Goal: Task Accomplishment & Management: Complete application form

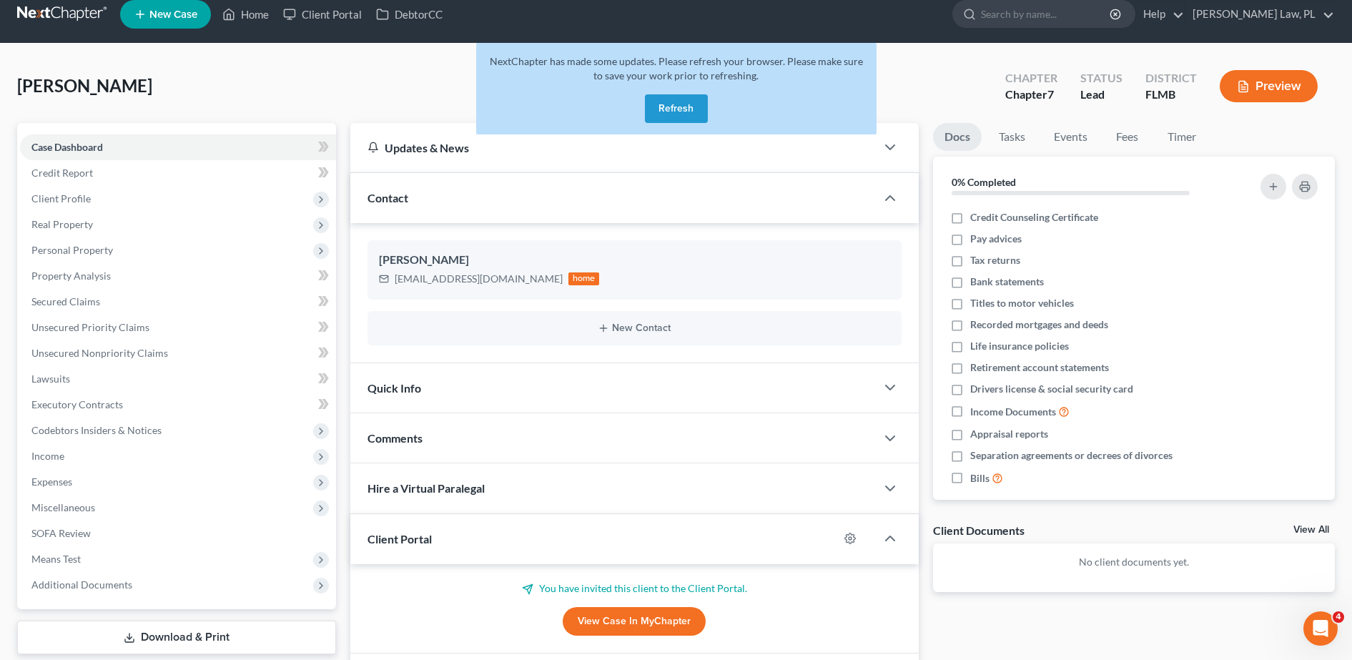
scroll to position [5, 0]
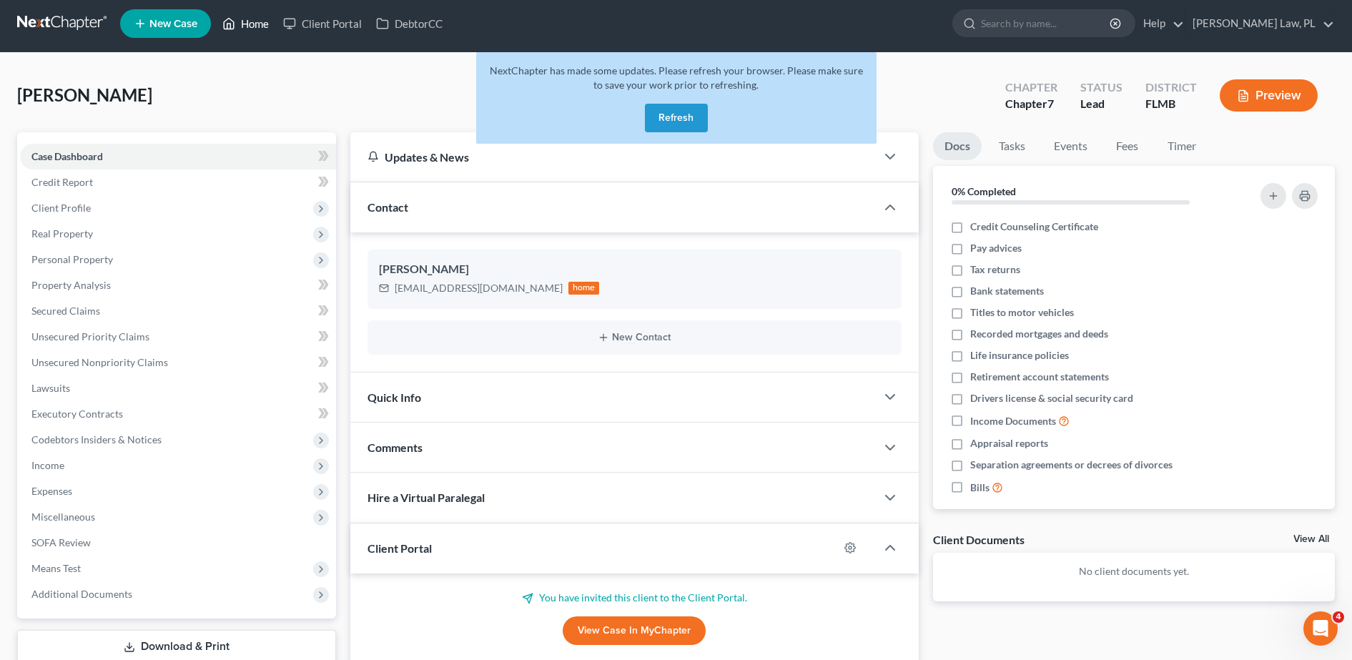
click at [244, 24] on link "Home" at bounding box center [245, 24] width 61 height 26
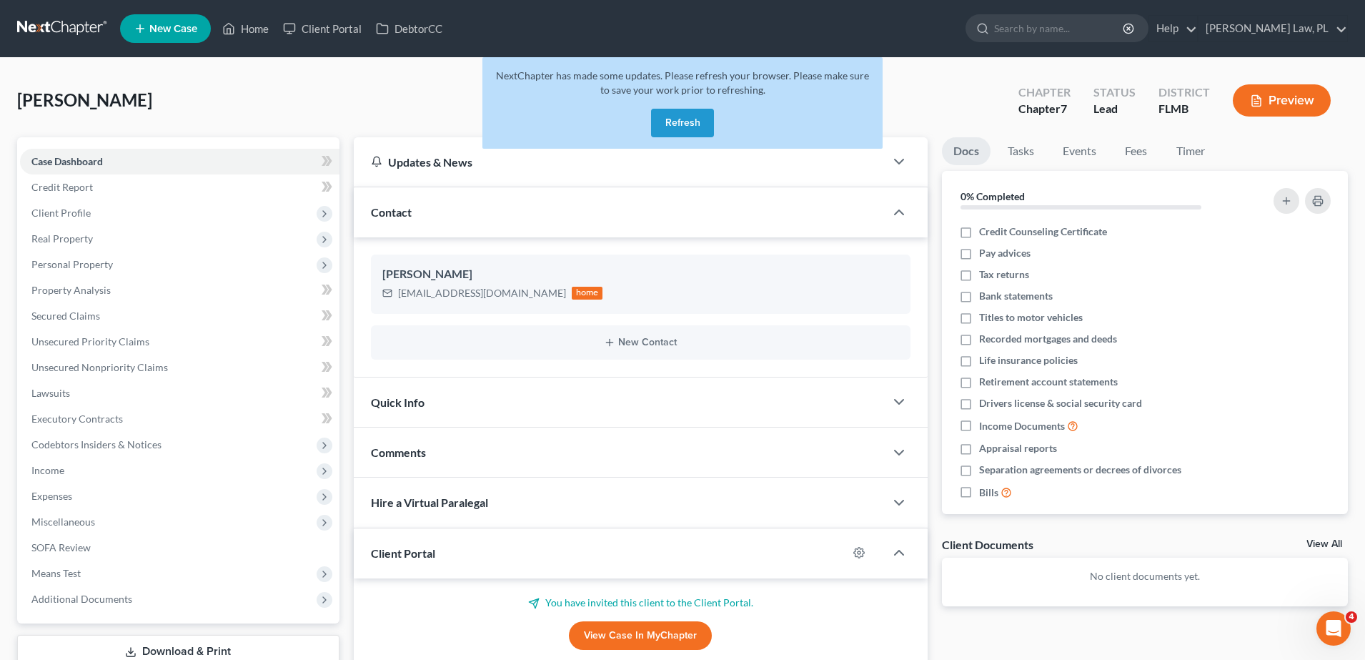
click at [668, 112] on button "Refresh" at bounding box center [682, 123] width 63 height 29
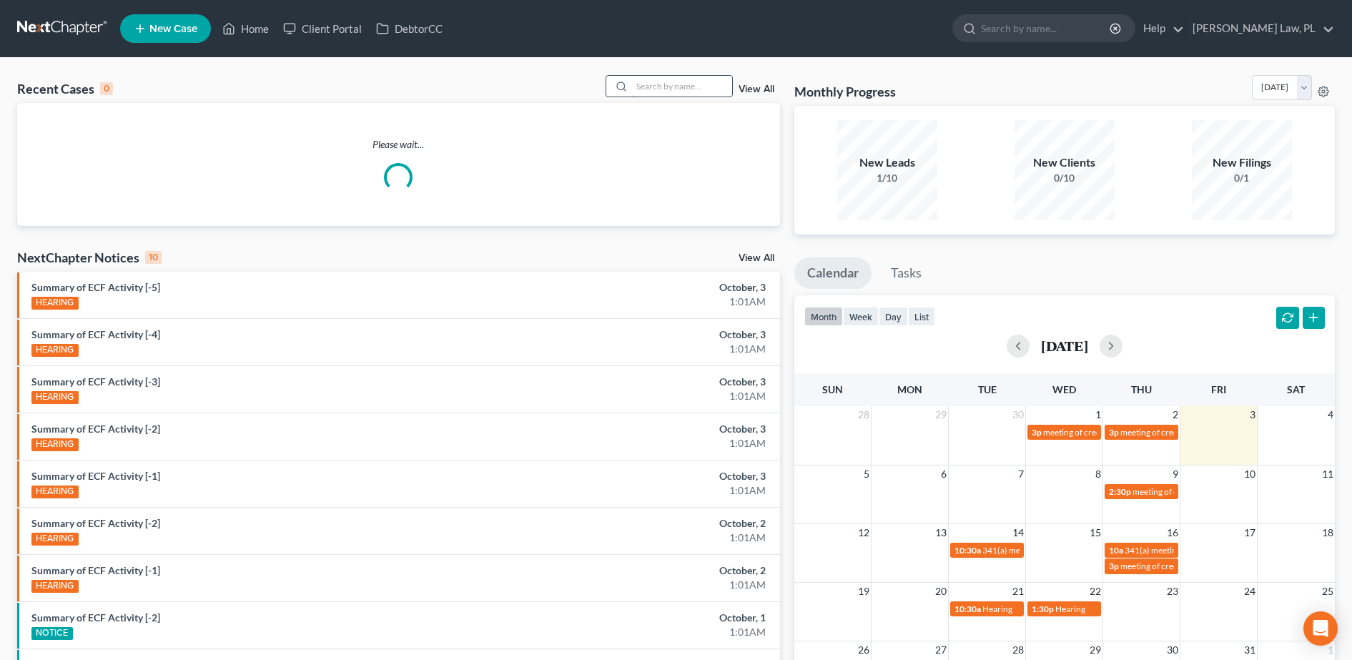
click at [686, 94] on input "search" at bounding box center [682, 86] width 100 height 21
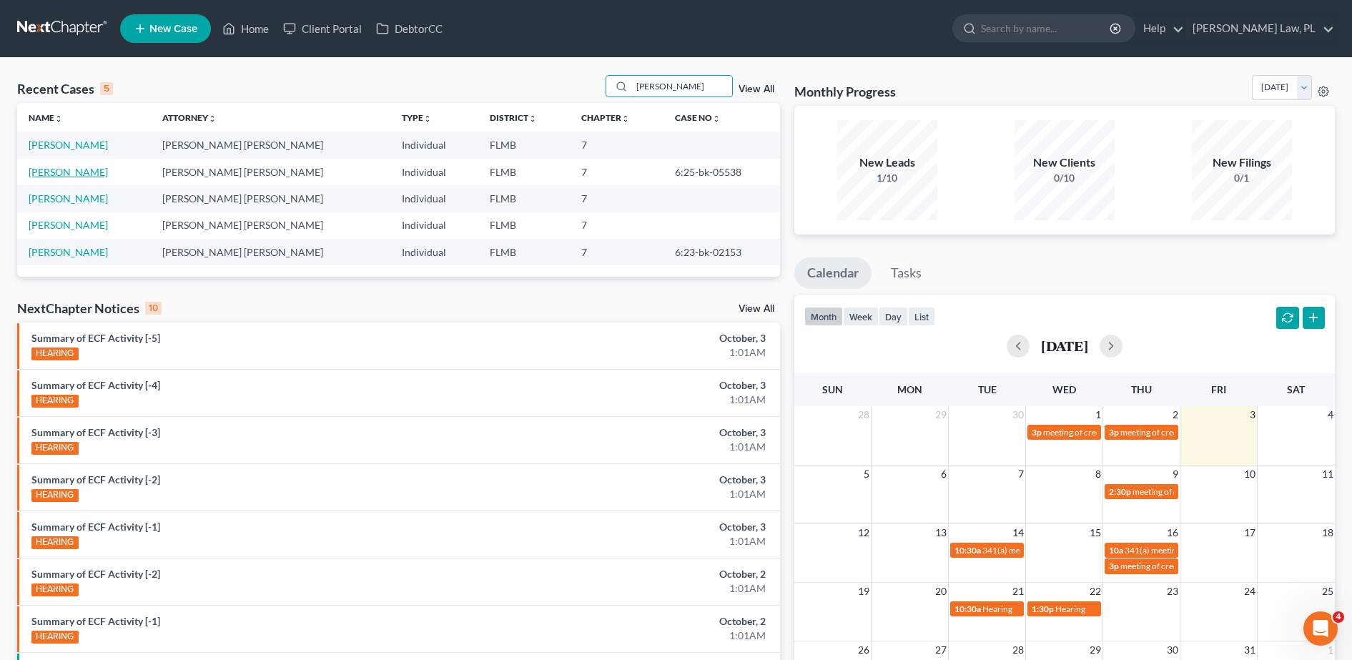
type input "[PERSON_NAME]"
click at [71, 176] on link "[PERSON_NAME]" at bounding box center [68, 172] width 79 height 12
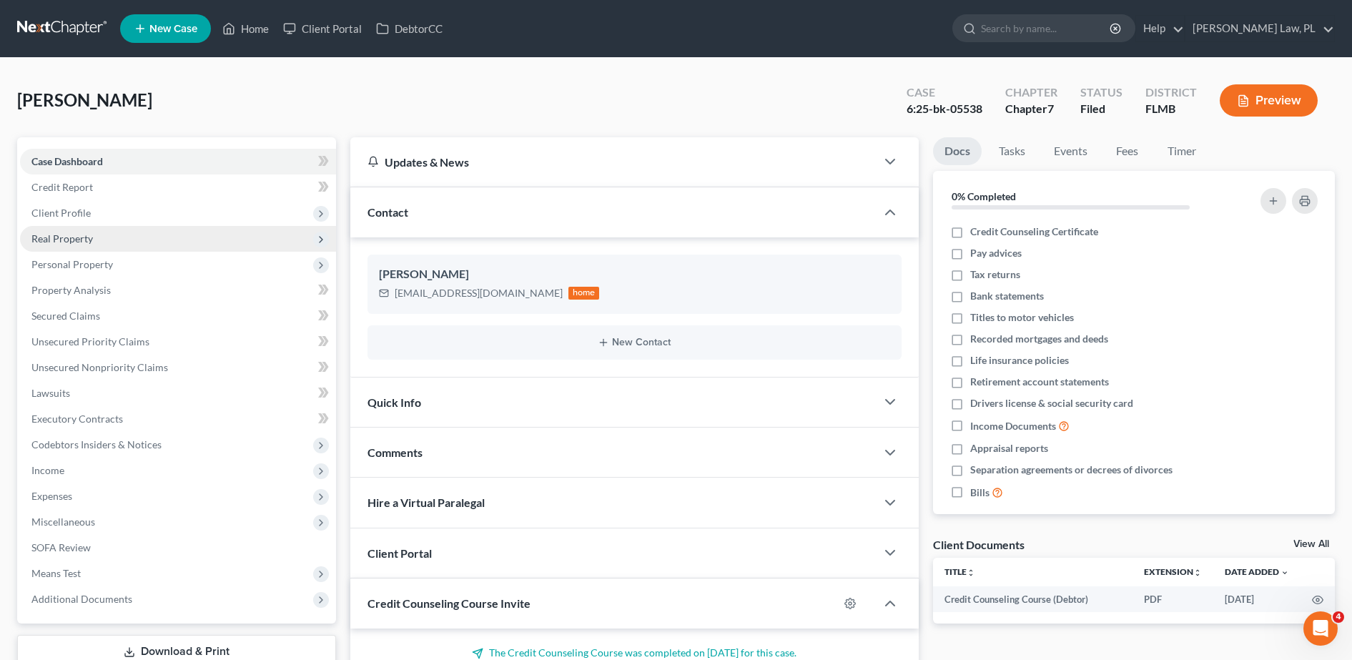
click at [94, 237] on span "Real Property" at bounding box center [178, 239] width 316 height 26
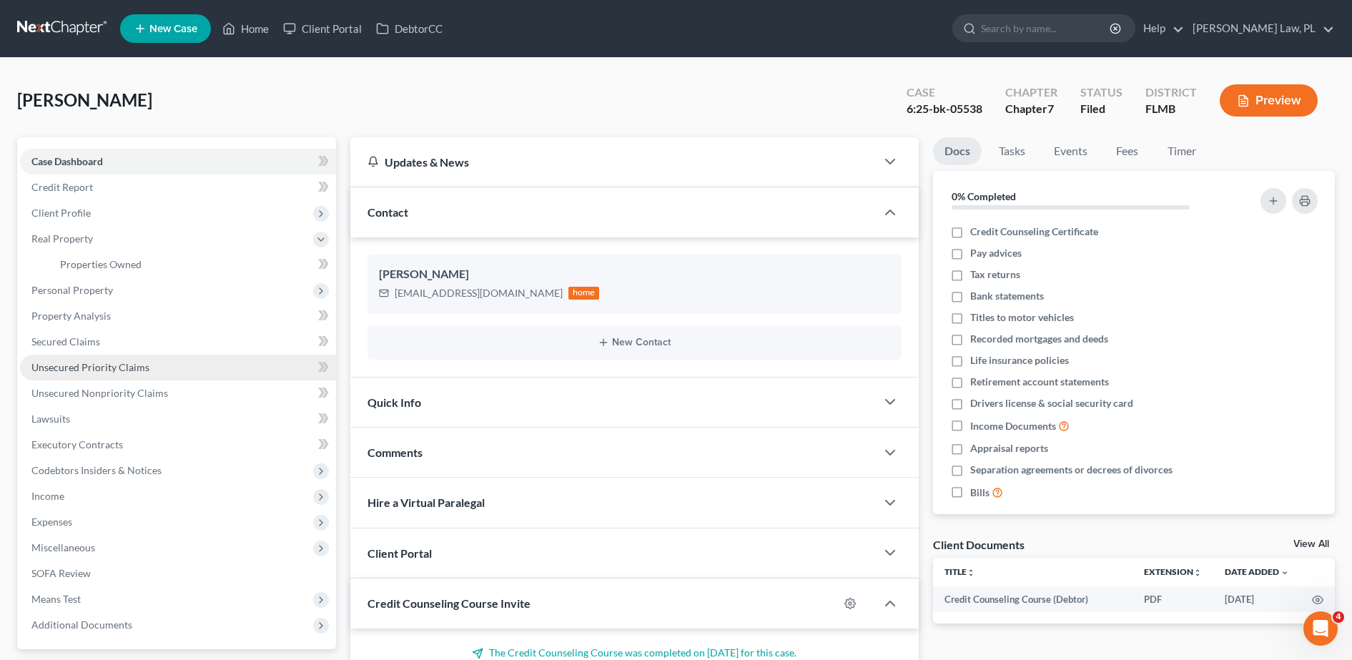
click at [110, 364] on span "Unsecured Priority Claims" at bounding box center [90, 367] width 118 height 12
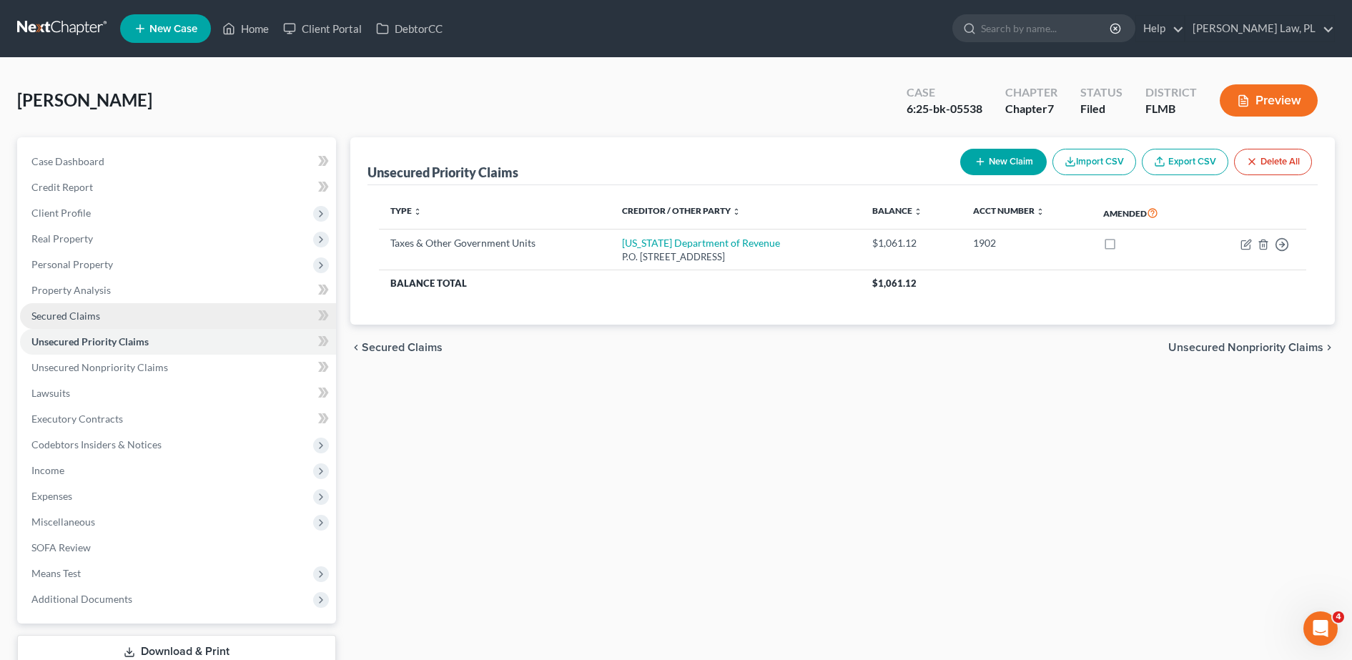
click at [138, 310] on link "Secured Claims" at bounding box center [178, 316] width 316 height 26
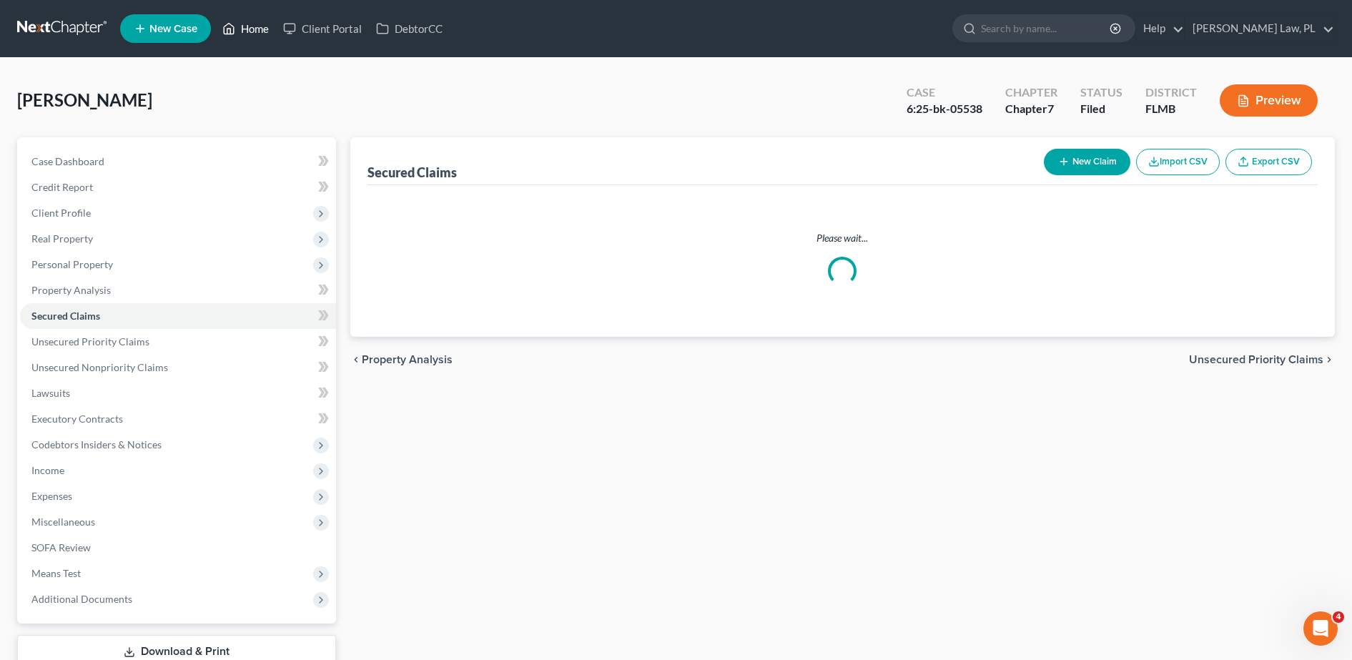
click at [237, 17] on link "Home" at bounding box center [245, 29] width 61 height 26
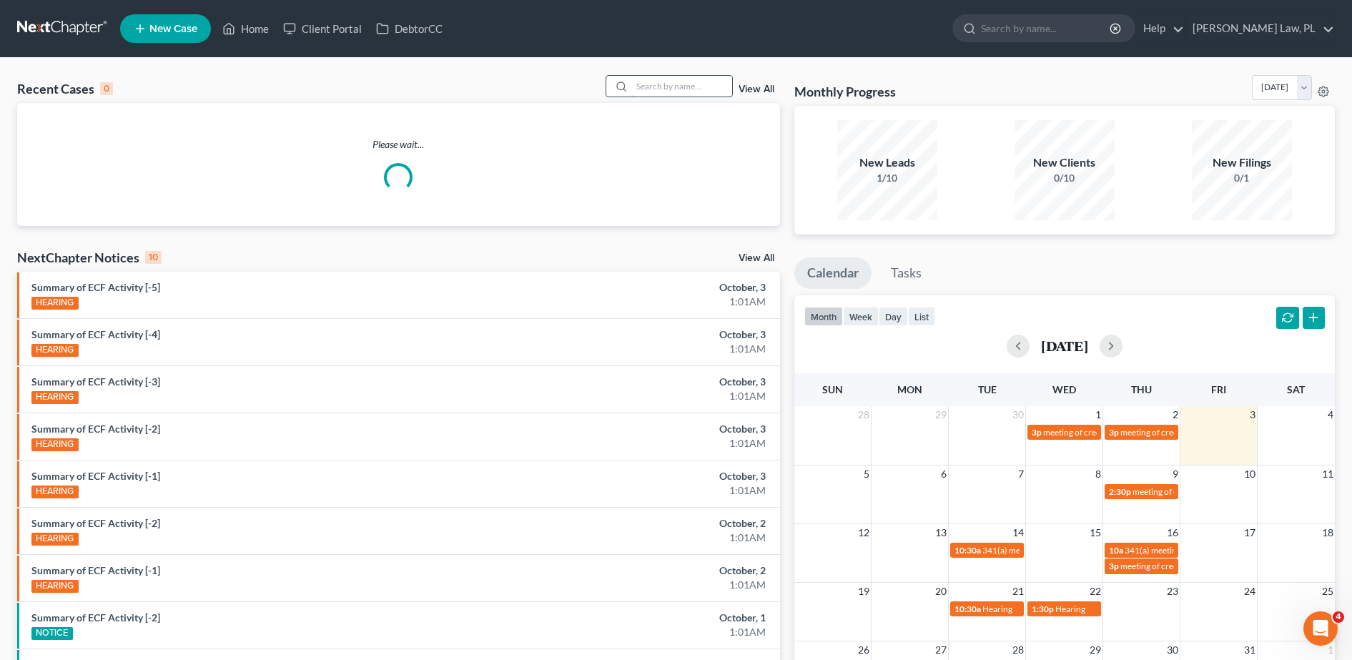
click at [659, 89] on input "search" at bounding box center [682, 86] width 100 height 21
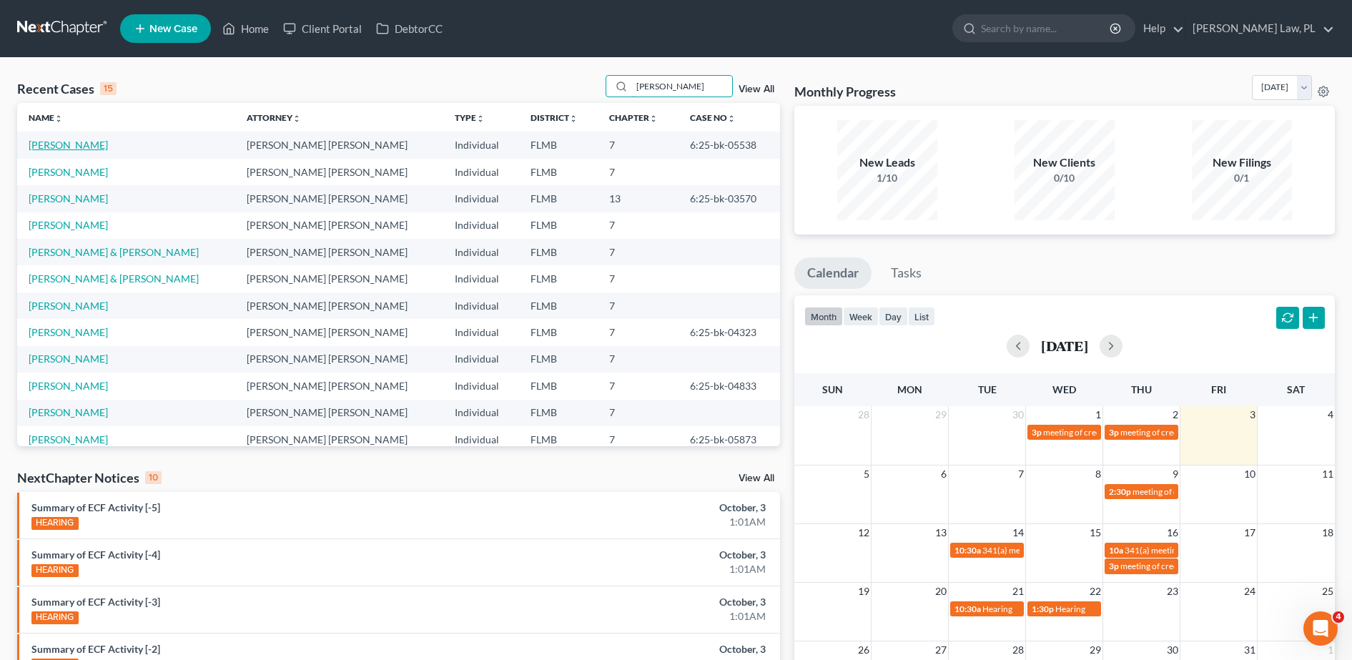
type input "[PERSON_NAME]"
click at [65, 144] on link "[PERSON_NAME]" at bounding box center [68, 145] width 79 height 12
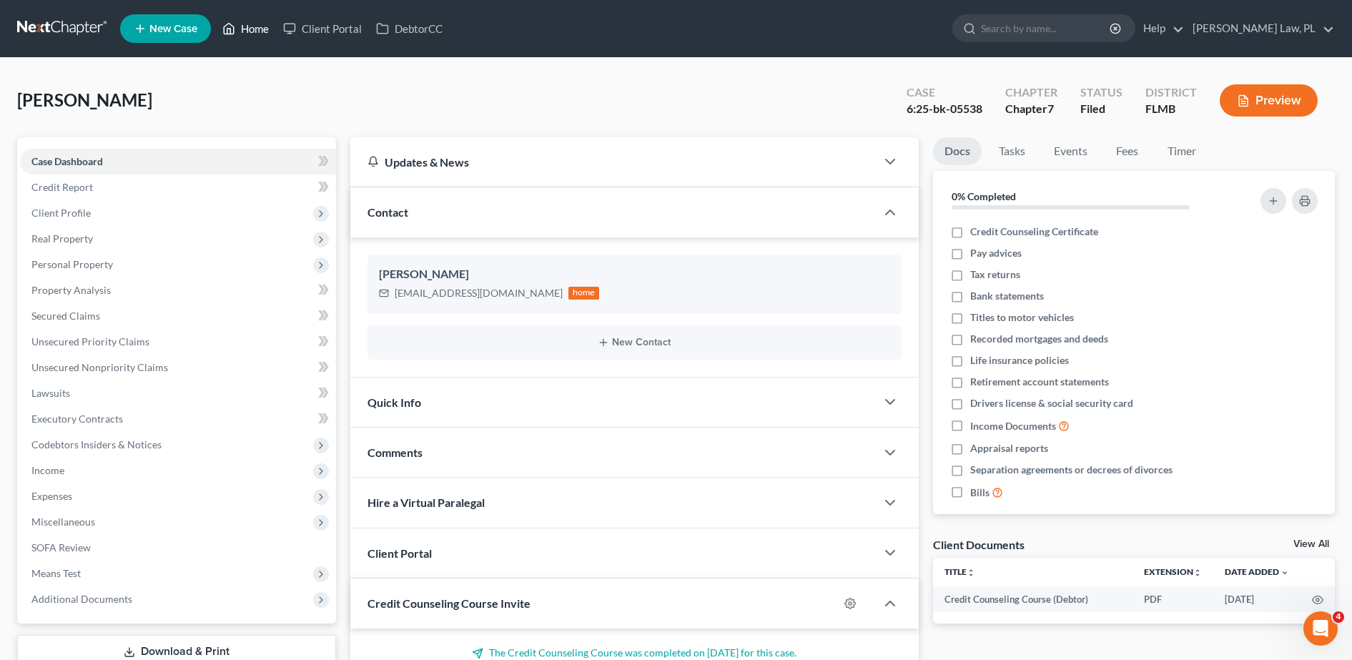
click at [253, 26] on link "Home" at bounding box center [245, 29] width 61 height 26
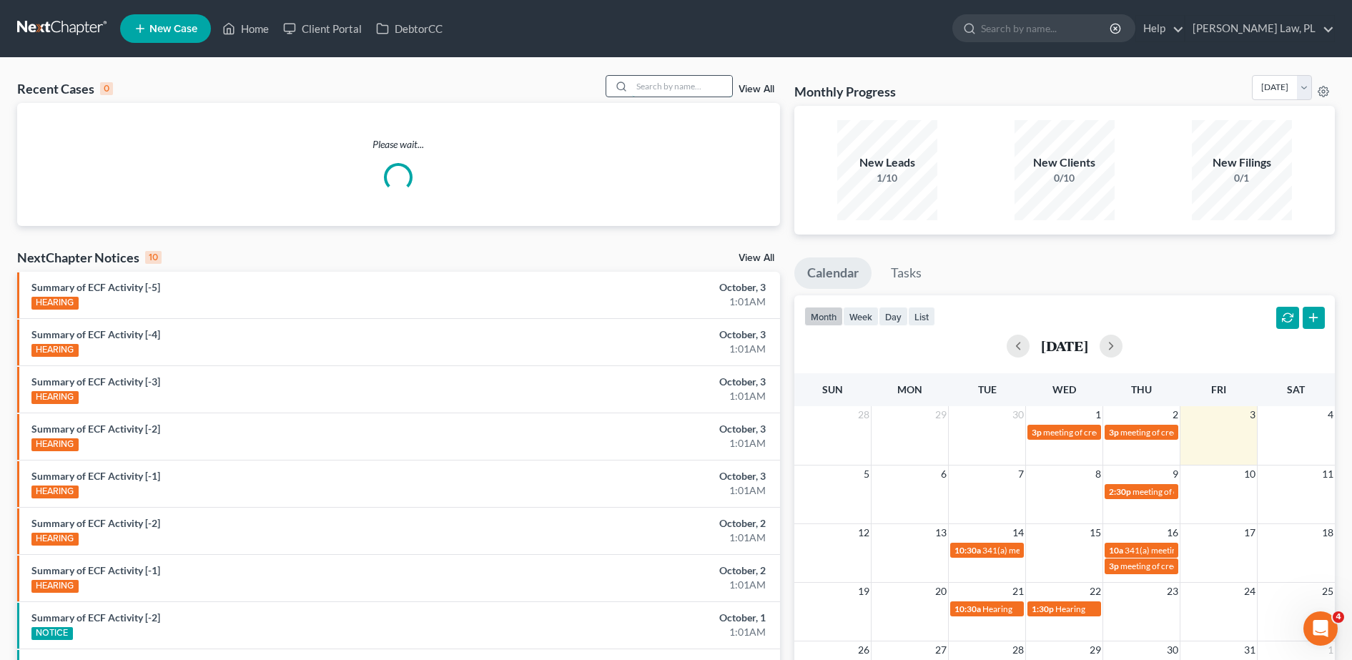
click at [683, 94] on input "search" at bounding box center [682, 86] width 100 height 21
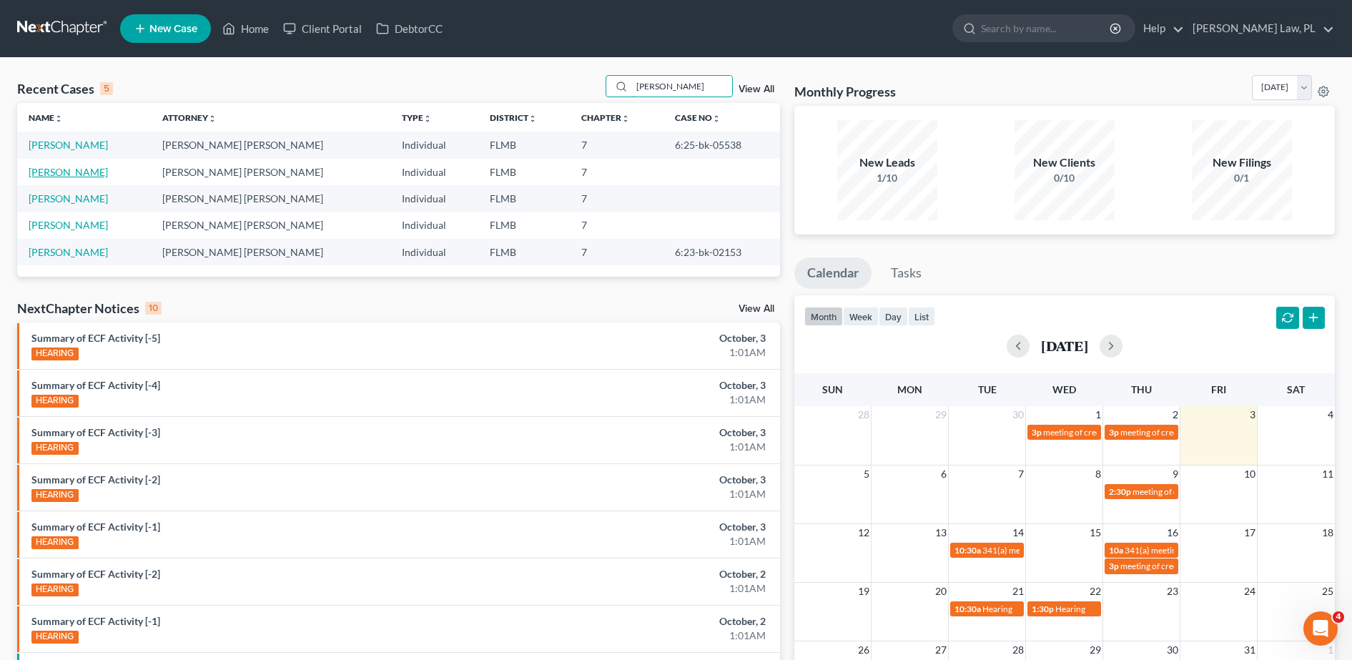
type input "[PERSON_NAME]"
click at [66, 176] on link "[PERSON_NAME]" at bounding box center [68, 172] width 79 height 12
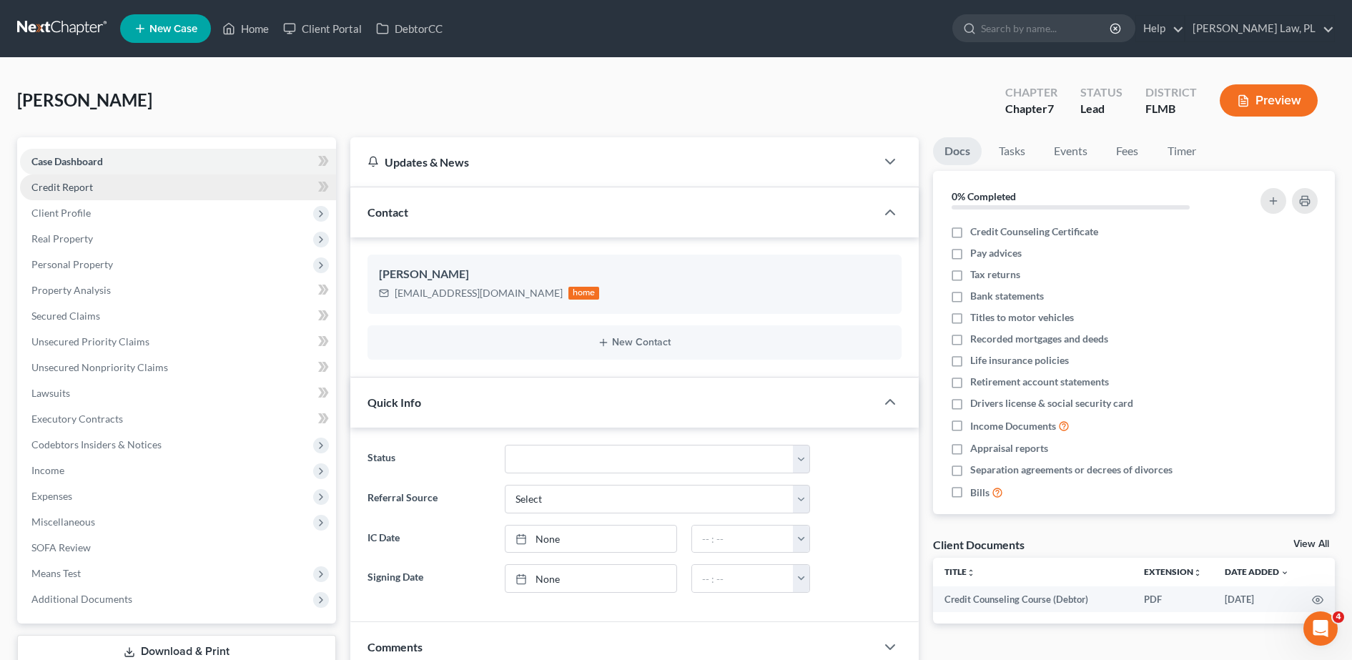
click at [169, 190] on link "Credit Report" at bounding box center [178, 187] width 316 height 26
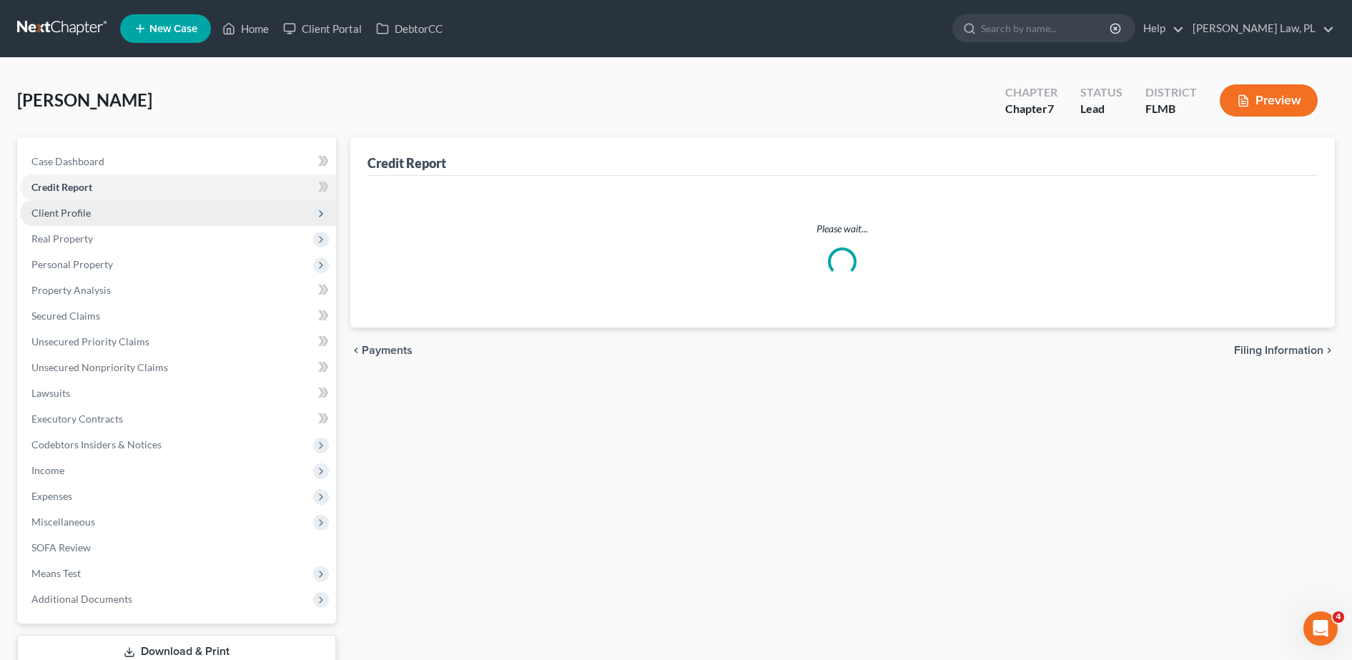
click at [118, 207] on span "Client Profile" at bounding box center [178, 213] width 316 height 26
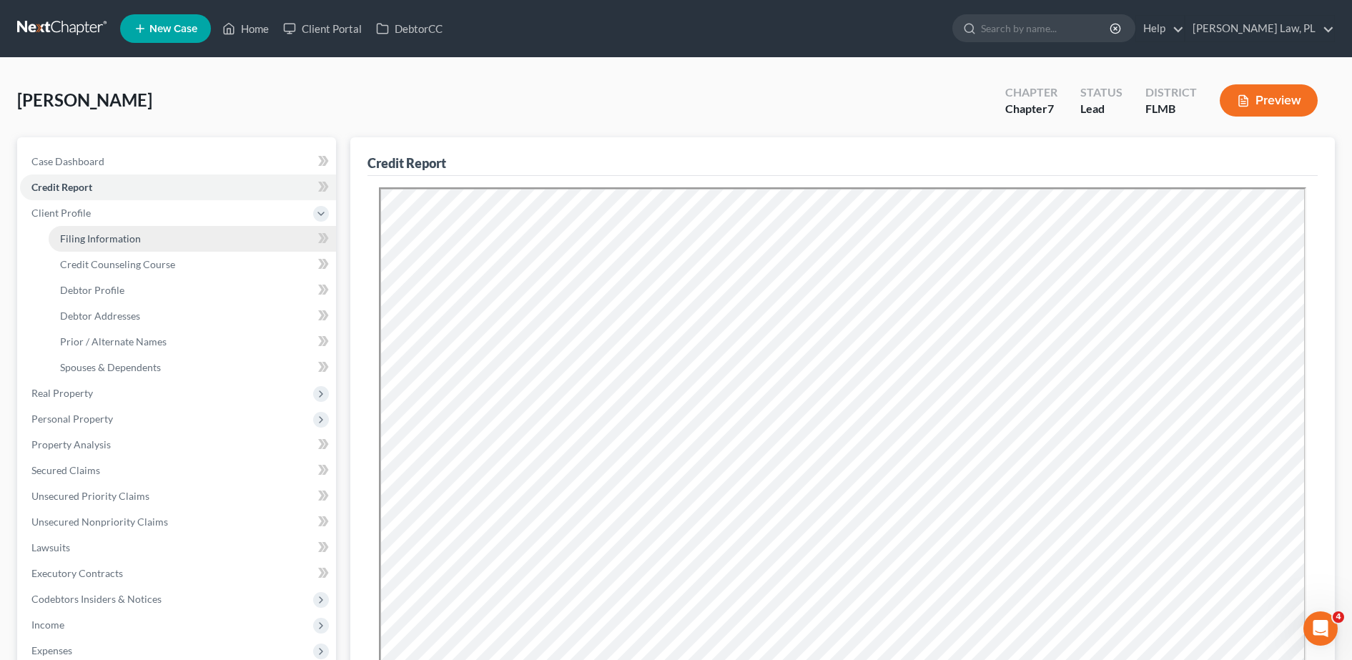
click at [98, 239] on span "Filing Information" at bounding box center [100, 238] width 81 height 12
select select "1"
select select "0"
select select "9"
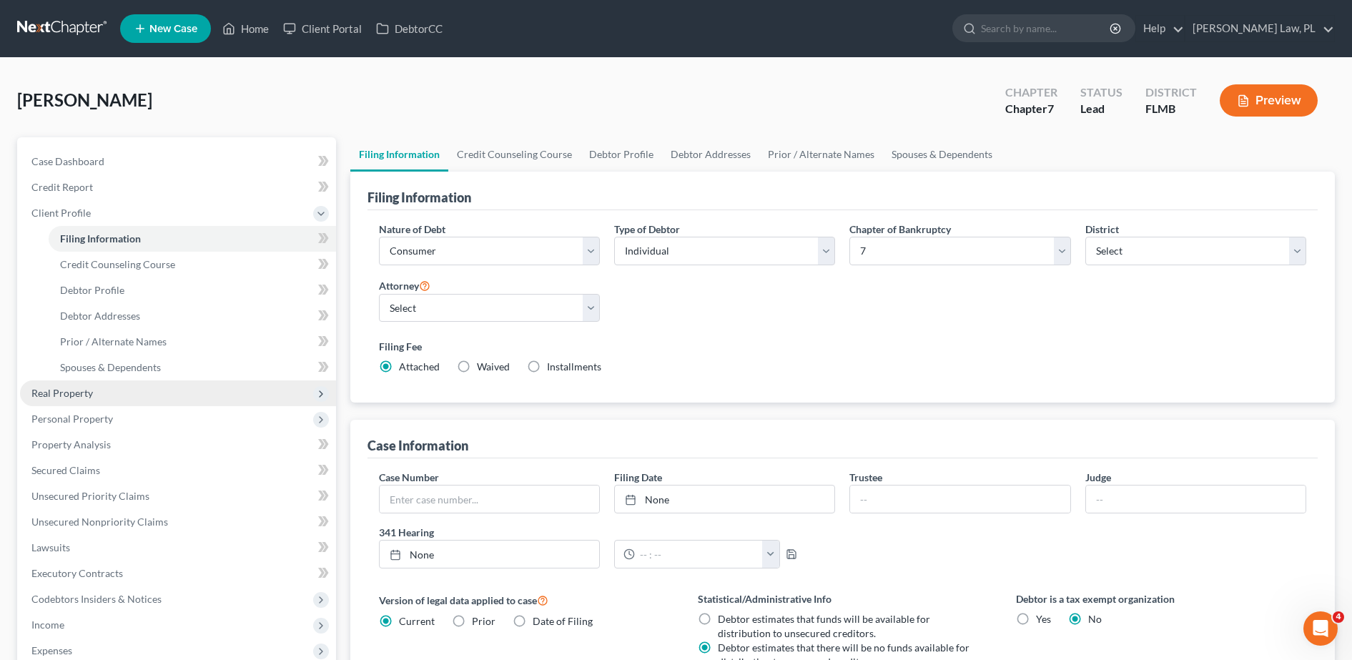
click at [107, 401] on span "Real Property" at bounding box center [178, 393] width 316 height 26
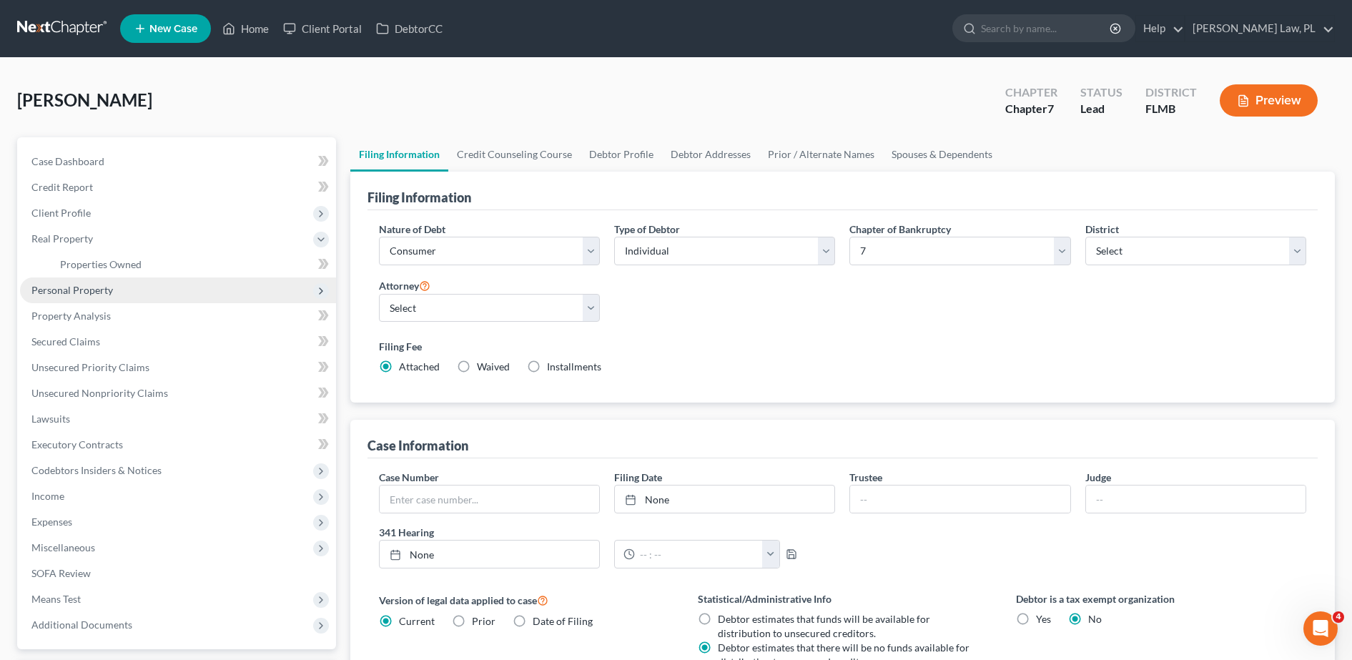
click at [79, 285] on span "Personal Property" at bounding box center [71, 290] width 81 height 12
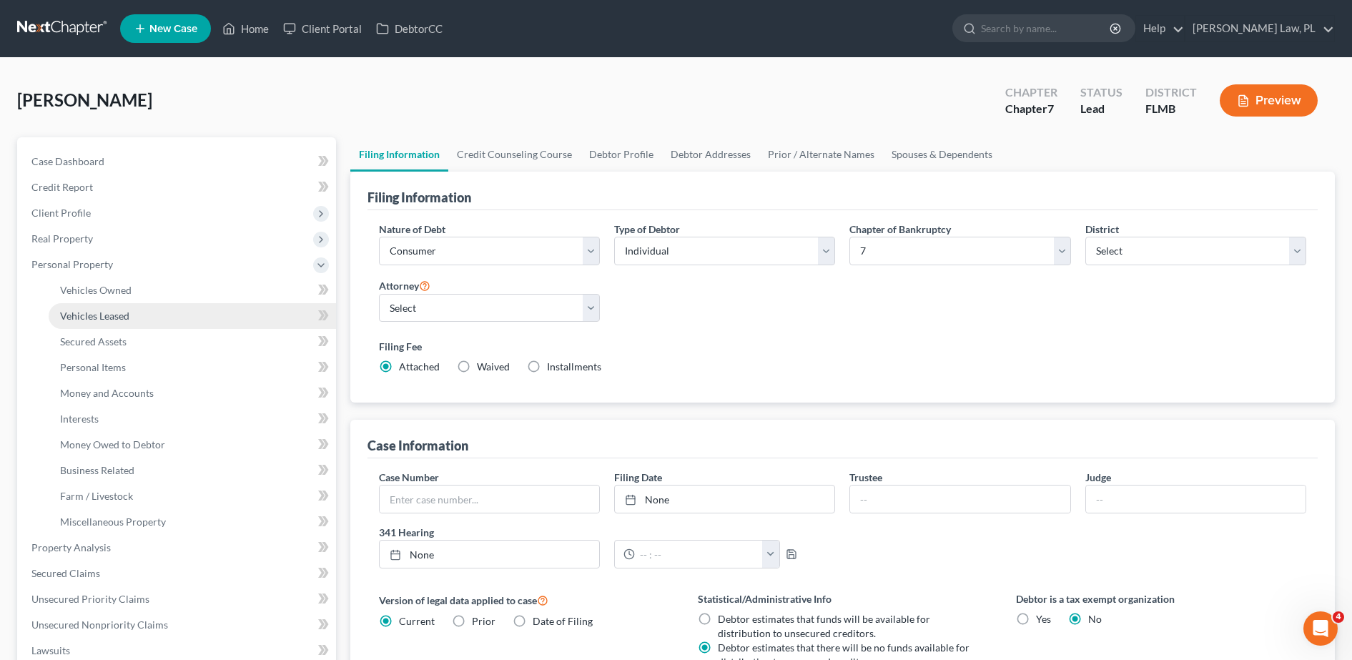
click at [112, 308] on link "Vehicles Leased" at bounding box center [192, 316] width 287 height 26
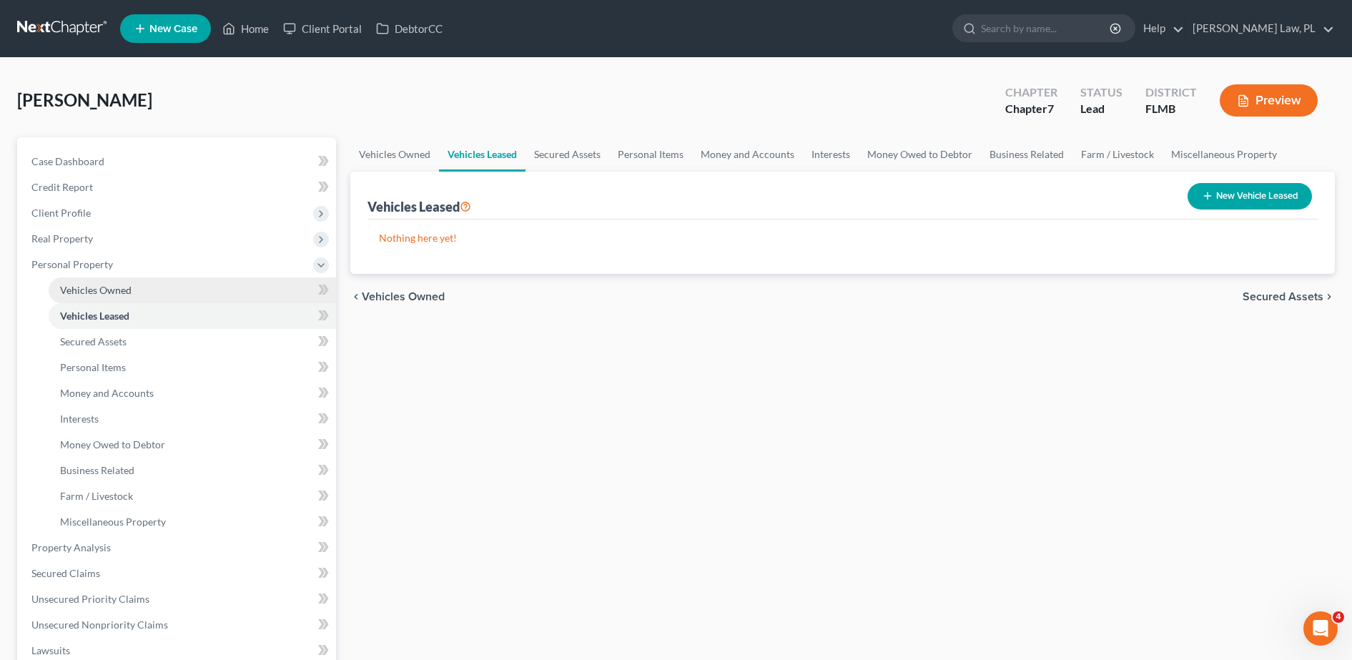
click at [114, 296] on link "Vehicles Owned" at bounding box center [192, 290] width 287 height 26
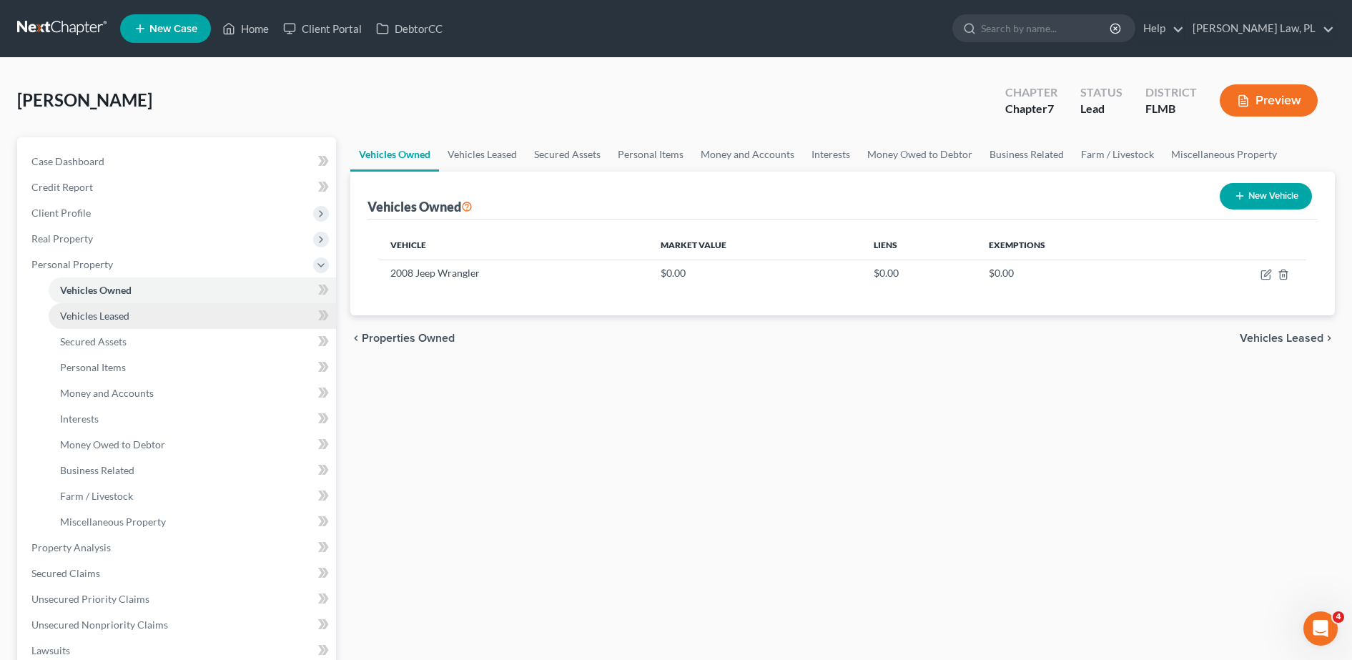
click at [183, 317] on link "Vehicles Leased" at bounding box center [192, 316] width 287 height 26
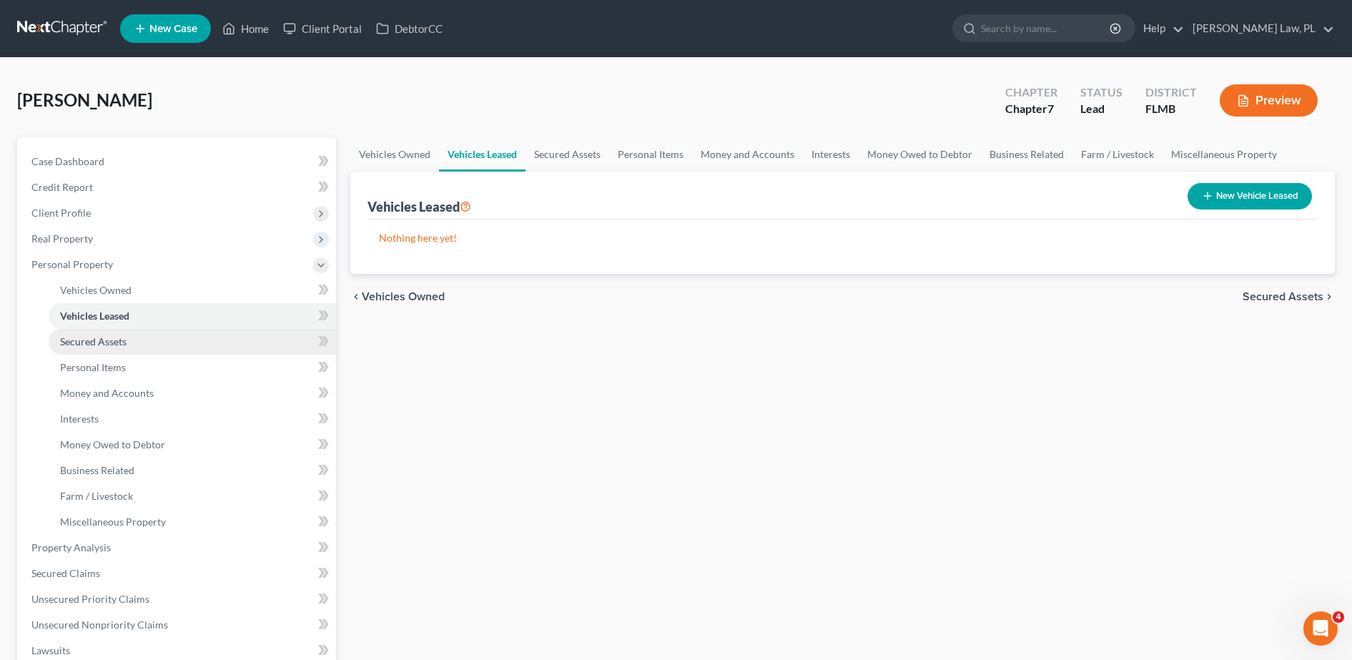
click at [139, 337] on link "Secured Assets" at bounding box center [192, 342] width 287 height 26
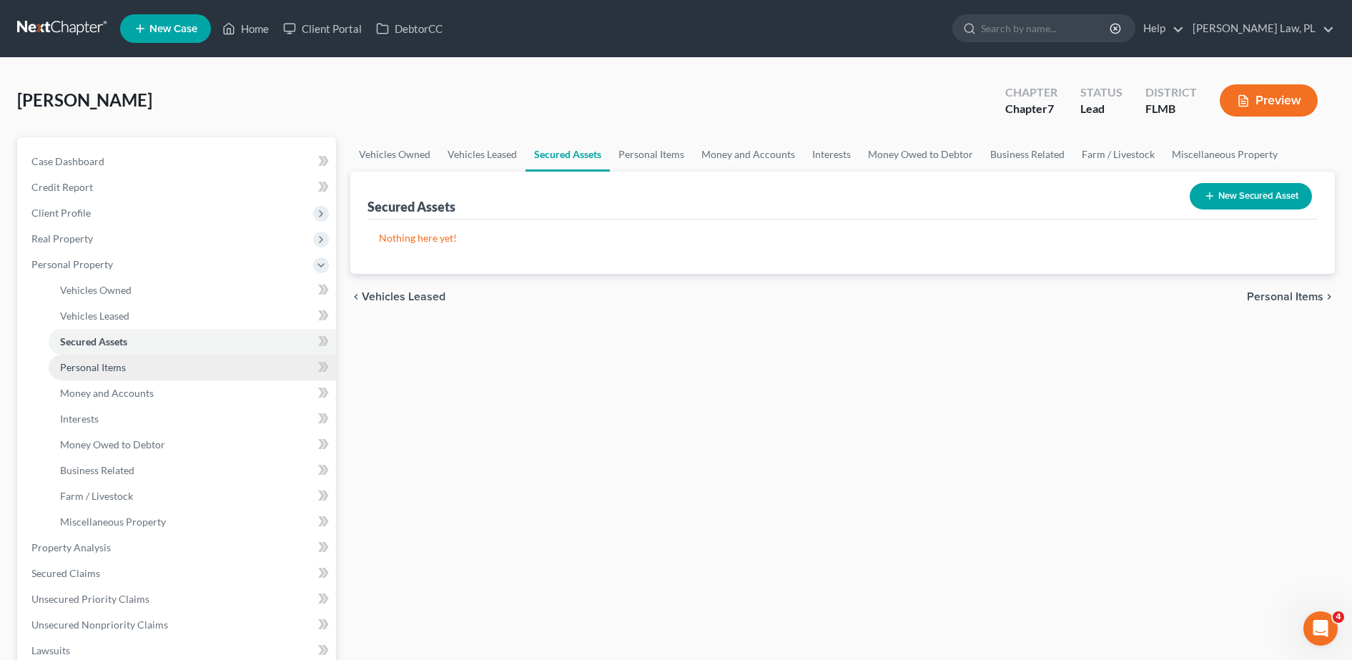
click at [109, 360] on link "Personal Items" at bounding box center [192, 368] width 287 height 26
